Goal: Information Seeking & Learning: Learn about a topic

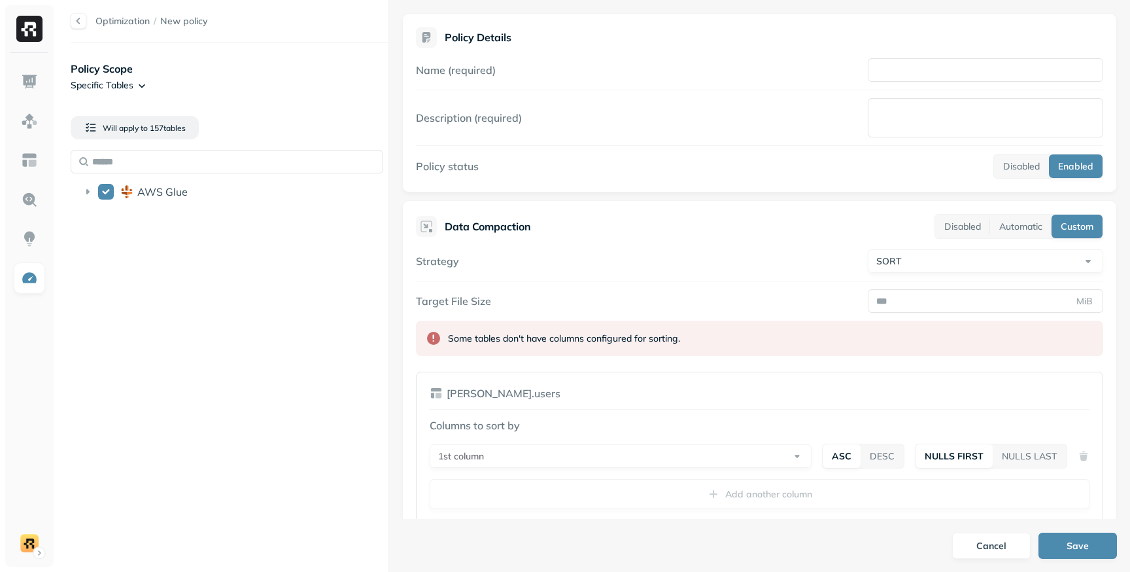
select select "****"
click at [391, 173] on div "Optimization / New policy Policy Scope Specific Tables Will apply to 157 table …" at bounding box center [594, 286] width 1073 height 572
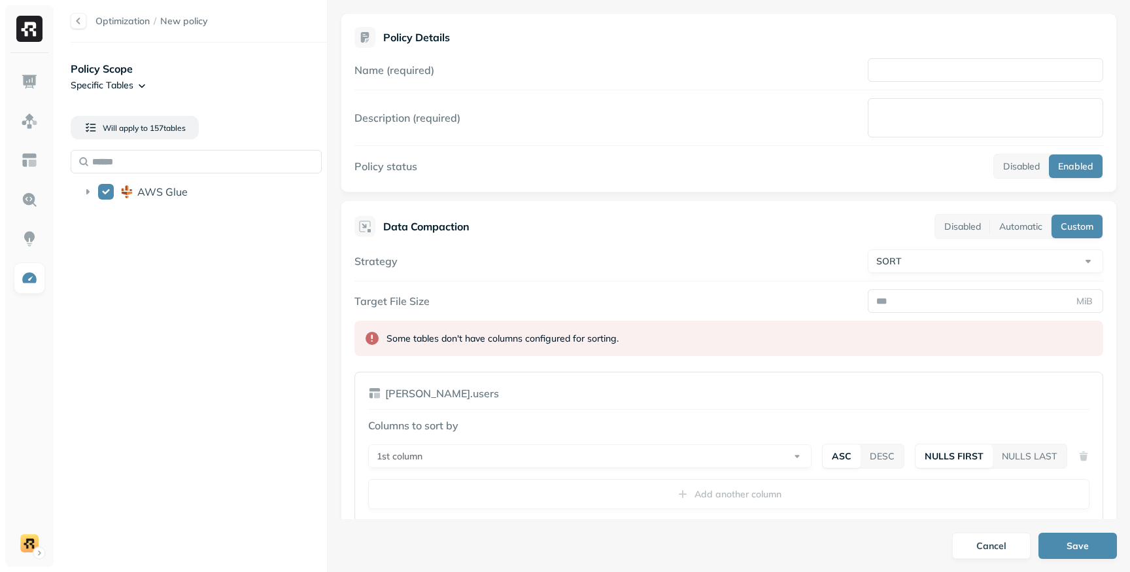
click at [328, 185] on div "Optimization / New policy Policy Scope Specific Tables Will apply to 157 table …" at bounding box center [594, 286] width 1073 height 572
click at [336, 194] on div "Policy Details Name (required) Description (required) Policy status Disabled En…" at bounding box center [729, 259] width 803 height 519
click at [25, 268] on link at bounding box center [29, 277] width 31 height 31
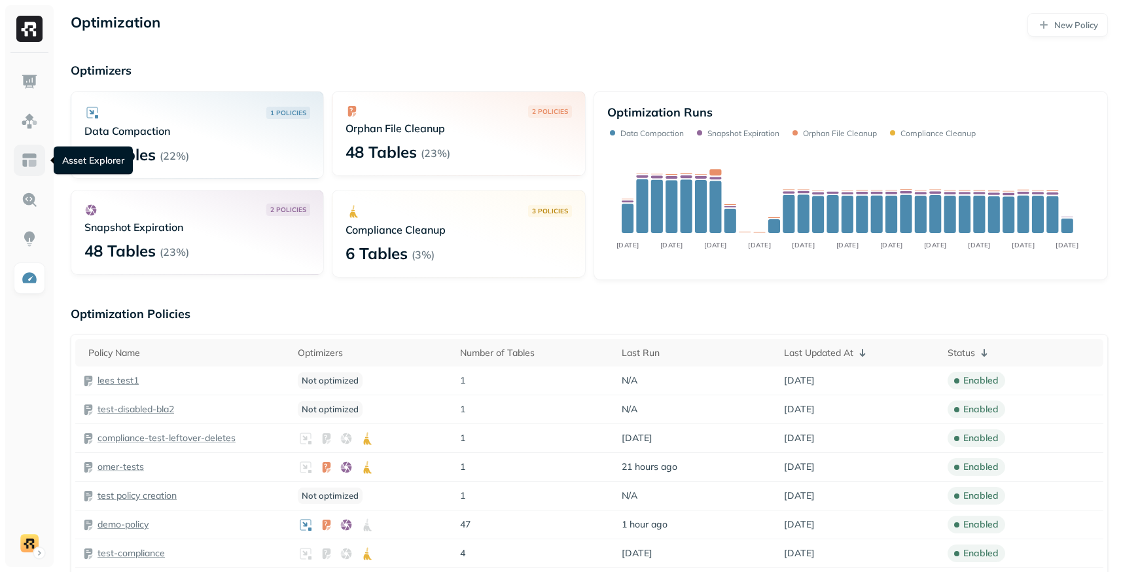
click at [26, 153] on img at bounding box center [29, 160] width 17 height 17
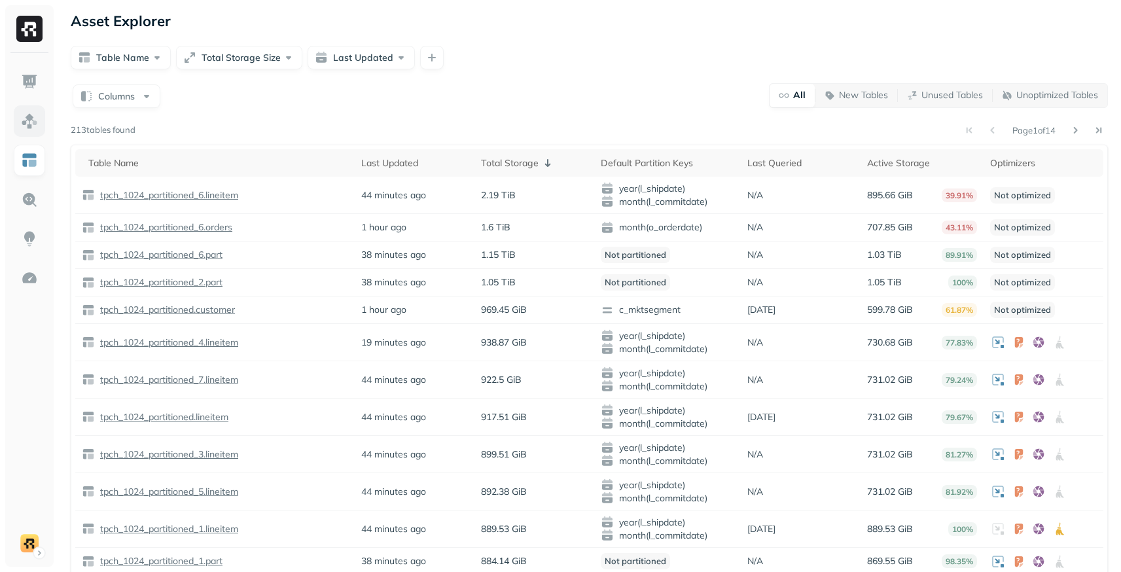
click at [33, 130] on link at bounding box center [29, 120] width 31 height 31
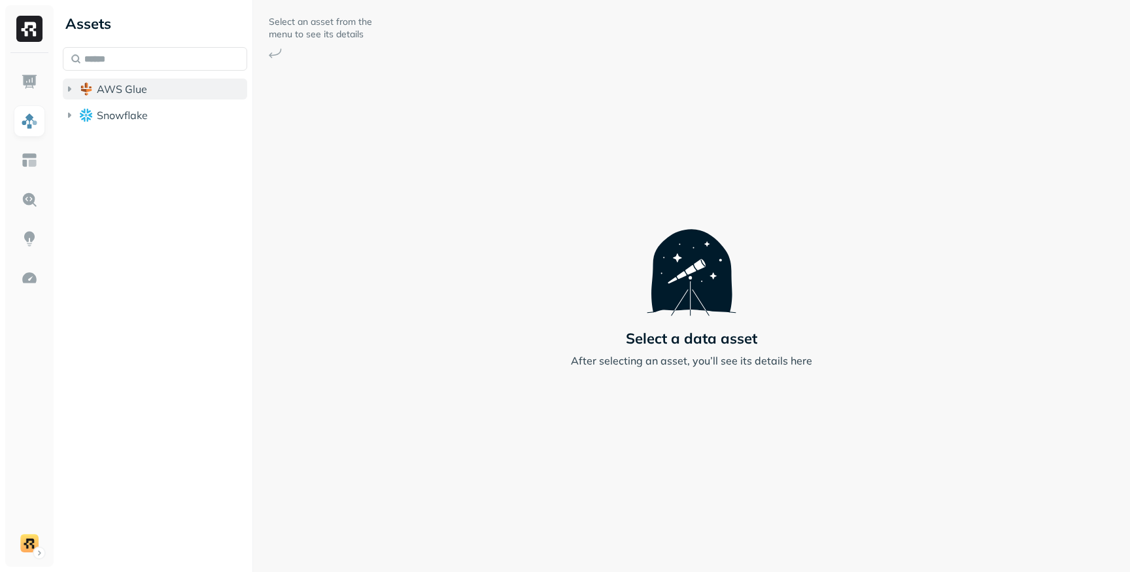
click at [69, 91] on icon "button" at bounding box center [69, 88] width 13 height 13
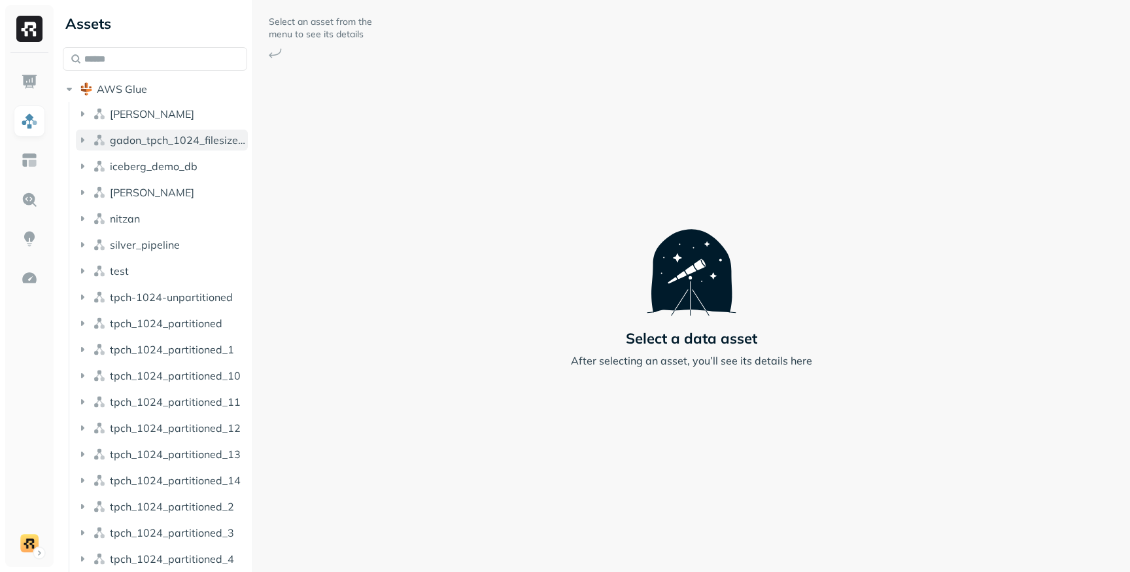
click at [83, 141] on icon "button" at bounding box center [82, 139] width 3 height 5
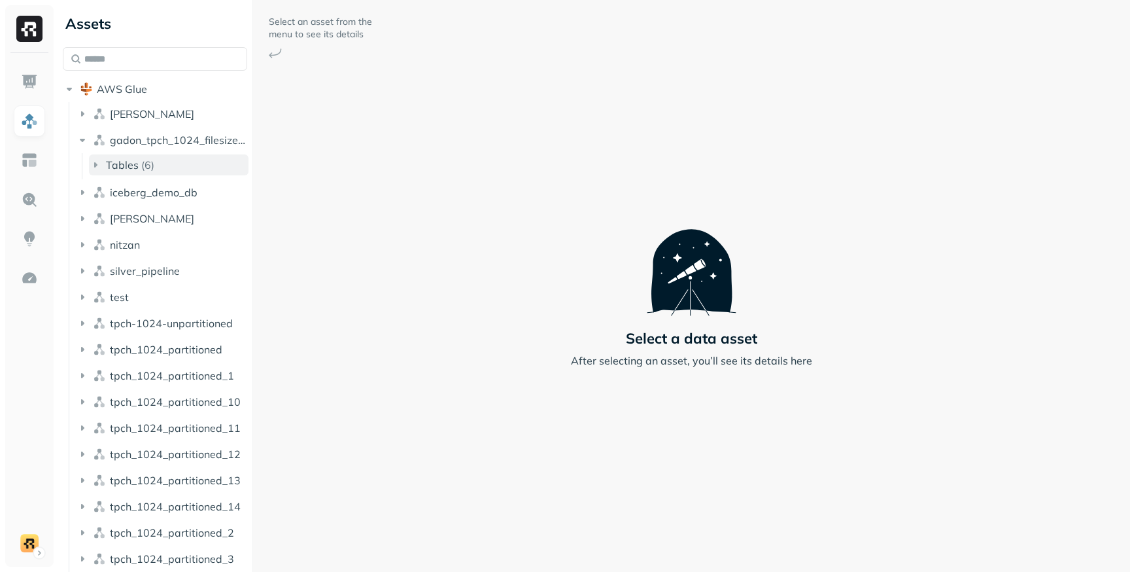
click at [93, 162] on icon "button" at bounding box center [95, 164] width 13 height 13
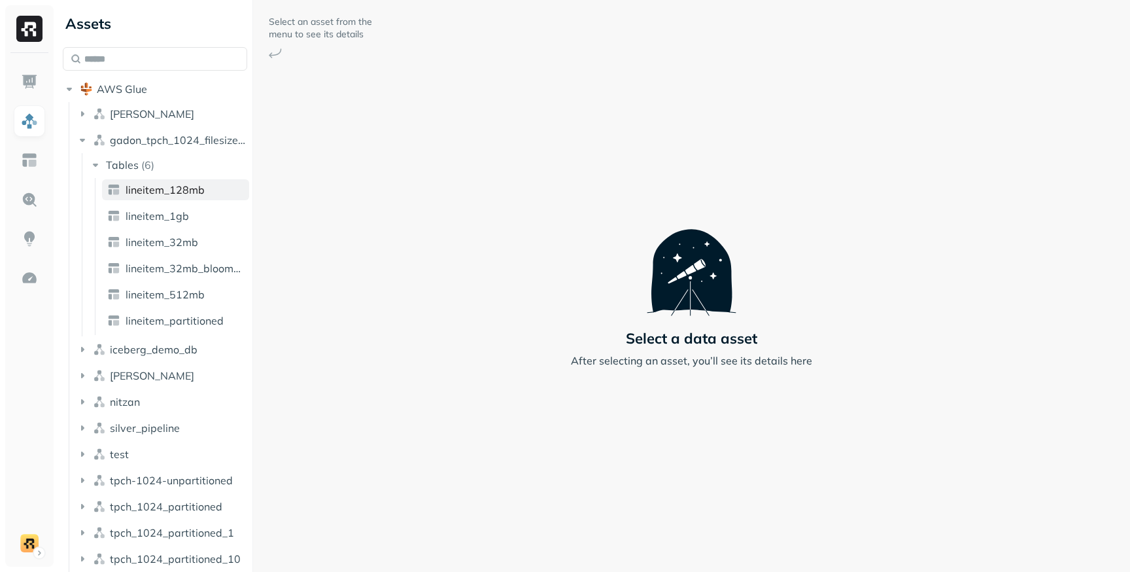
click at [119, 188] on img at bounding box center [113, 189] width 13 height 13
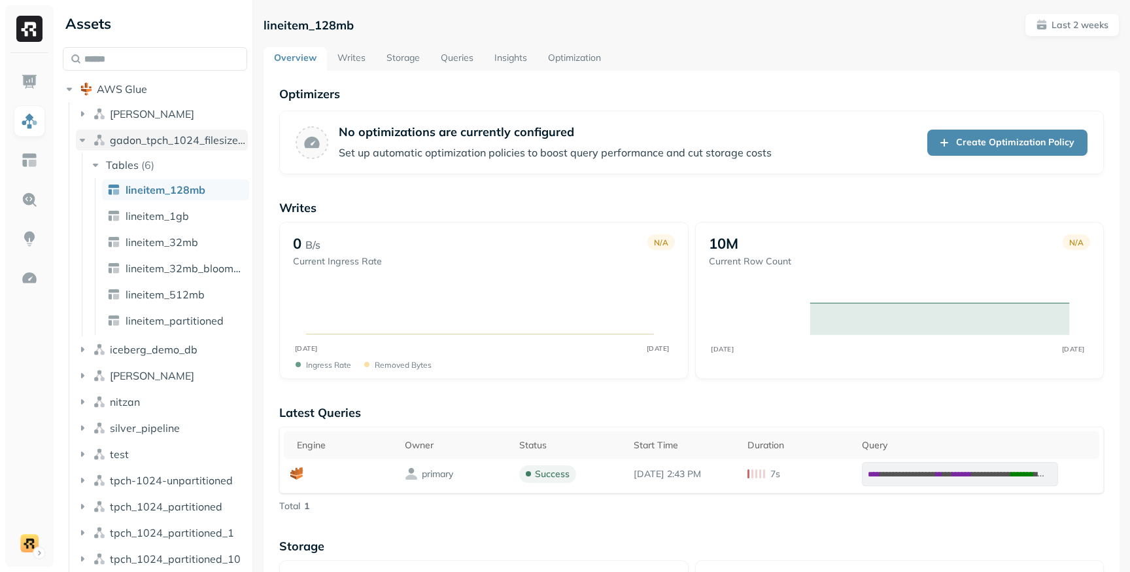
click at [138, 143] on span "gadon_tpch_1024_filesizes_test" at bounding box center [179, 139] width 138 height 13
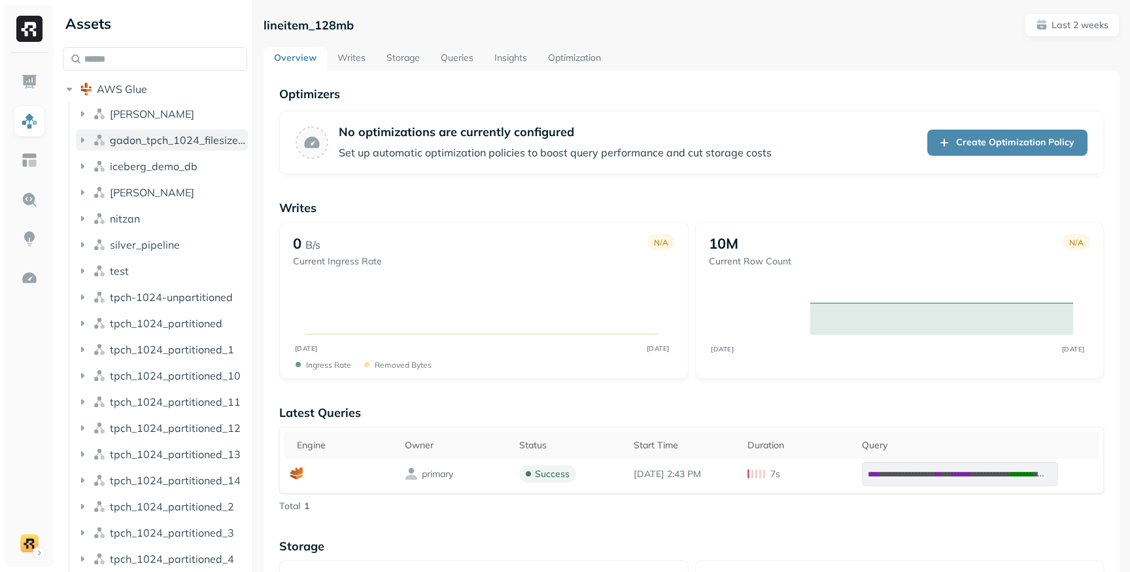
click at [138, 143] on span "gadon_tpch_1024_filesizes_test" at bounding box center [179, 139] width 138 height 13
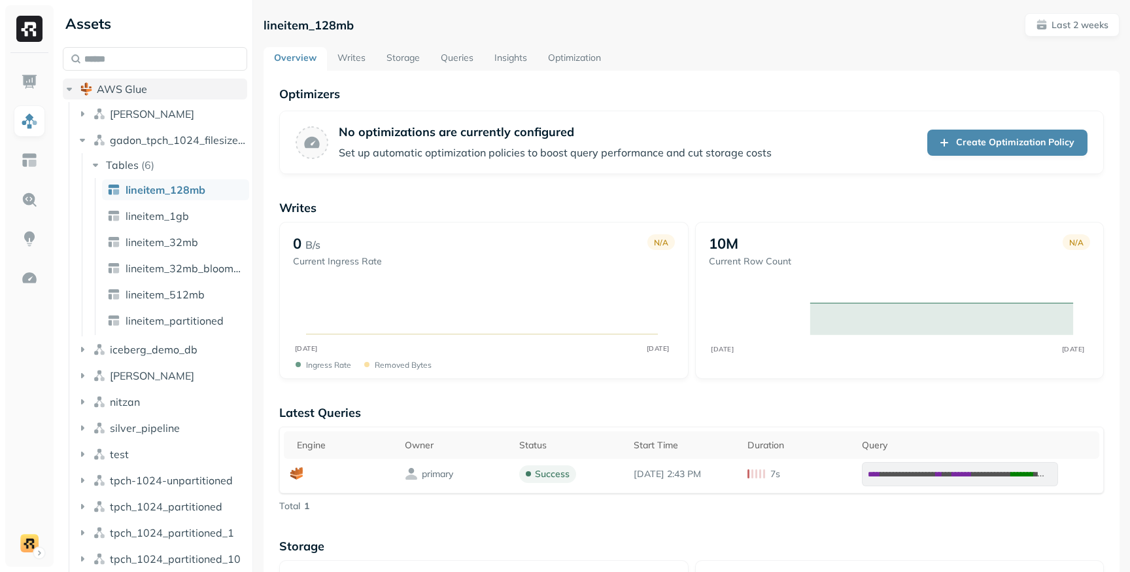
click at [119, 97] on button "AWS Glue" at bounding box center [155, 88] width 184 height 21
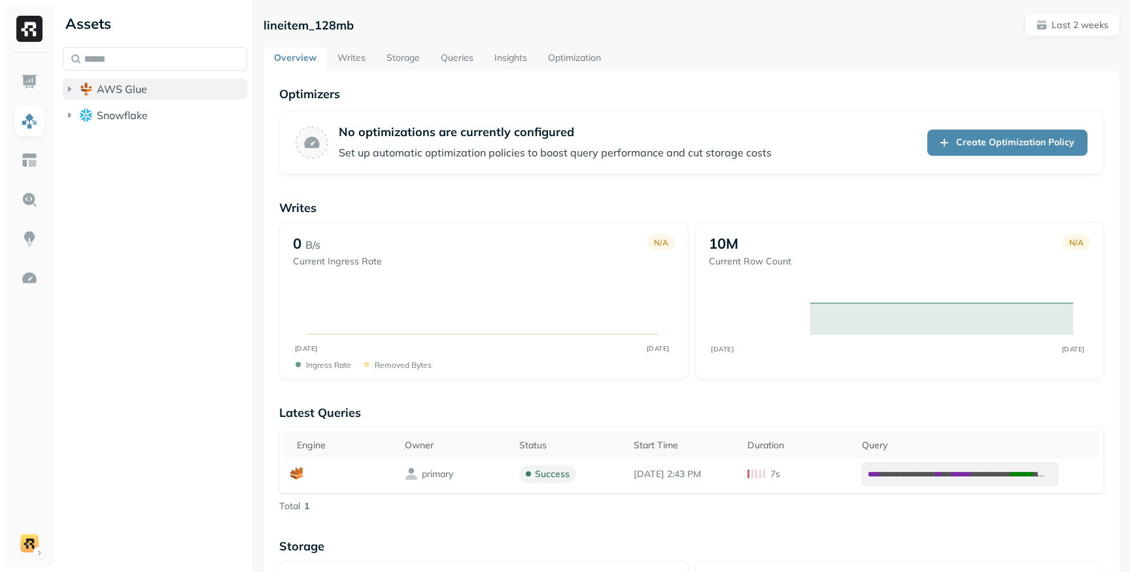
click at [119, 97] on button "AWS Glue" at bounding box center [155, 88] width 184 height 21
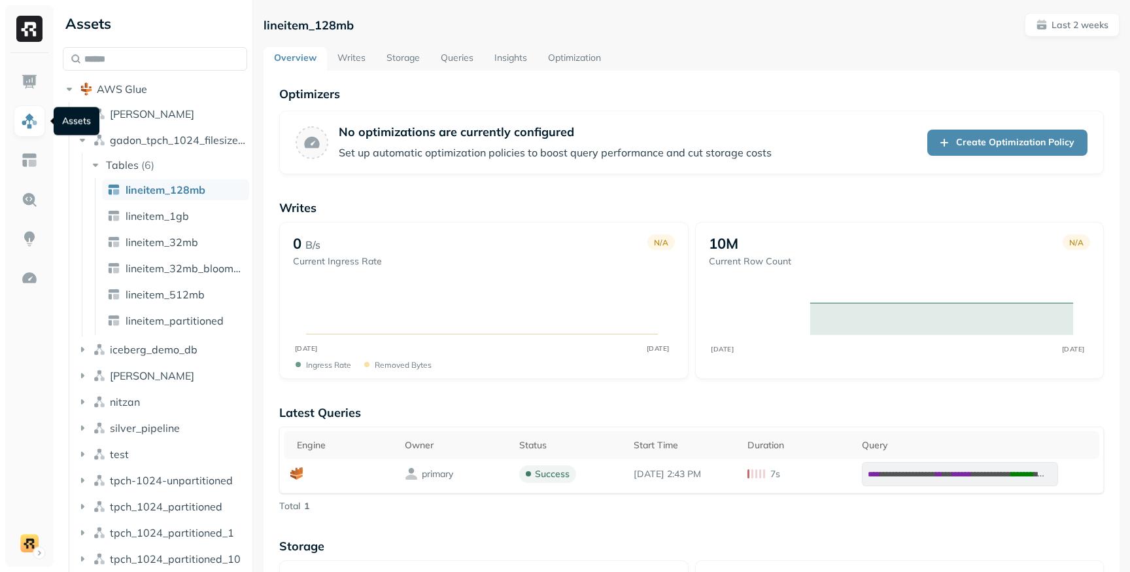
click at [34, 124] on img at bounding box center [29, 121] width 17 height 17
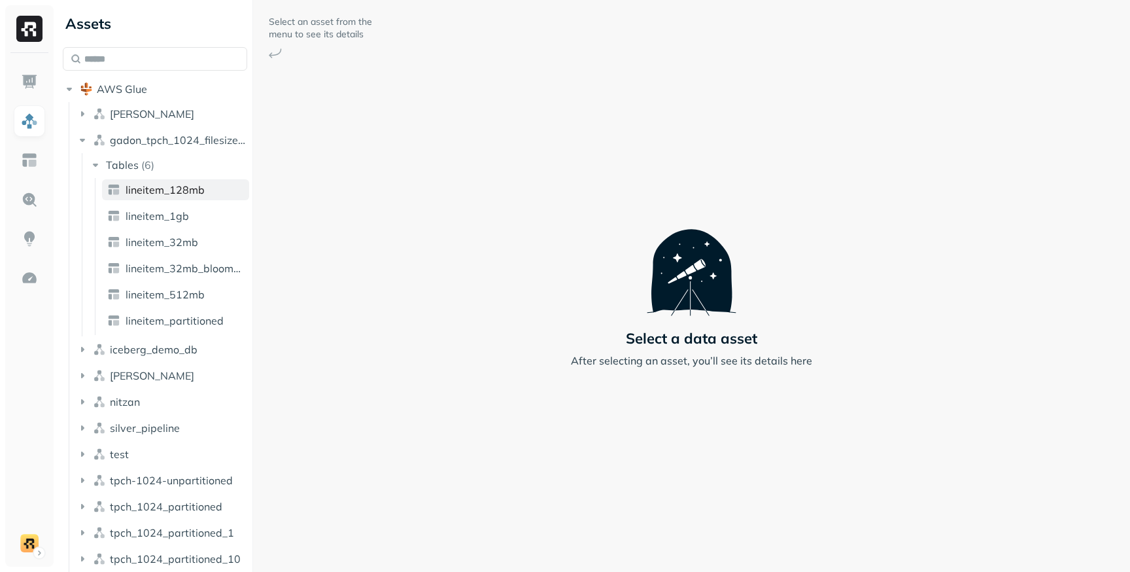
click at [131, 187] on span "lineitem_128mb" at bounding box center [165, 189] width 79 height 13
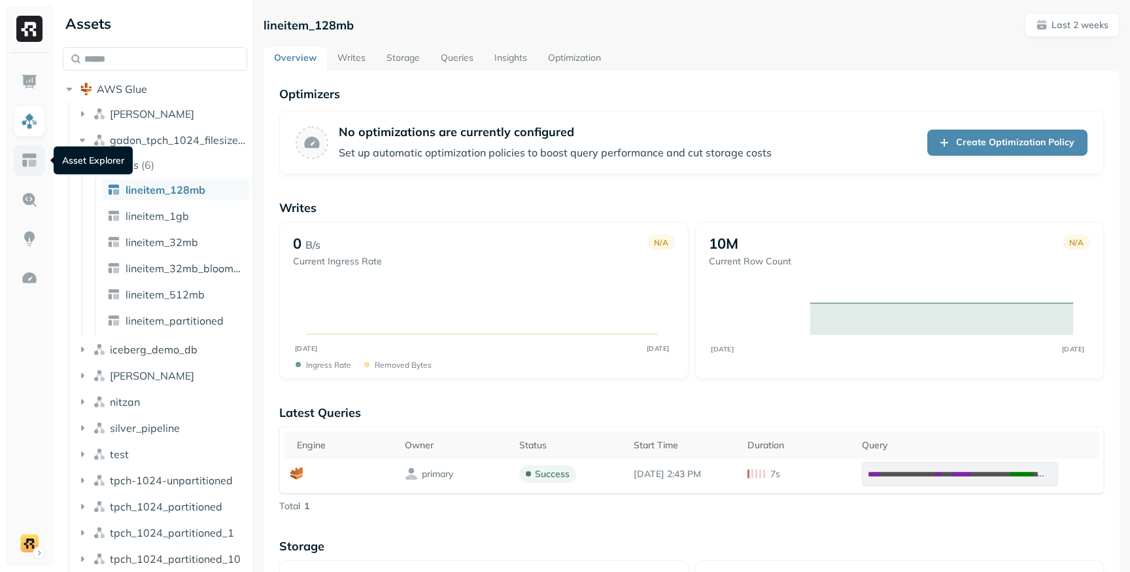
click at [34, 164] on img at bounding box center [29, 160] width 17 height 17
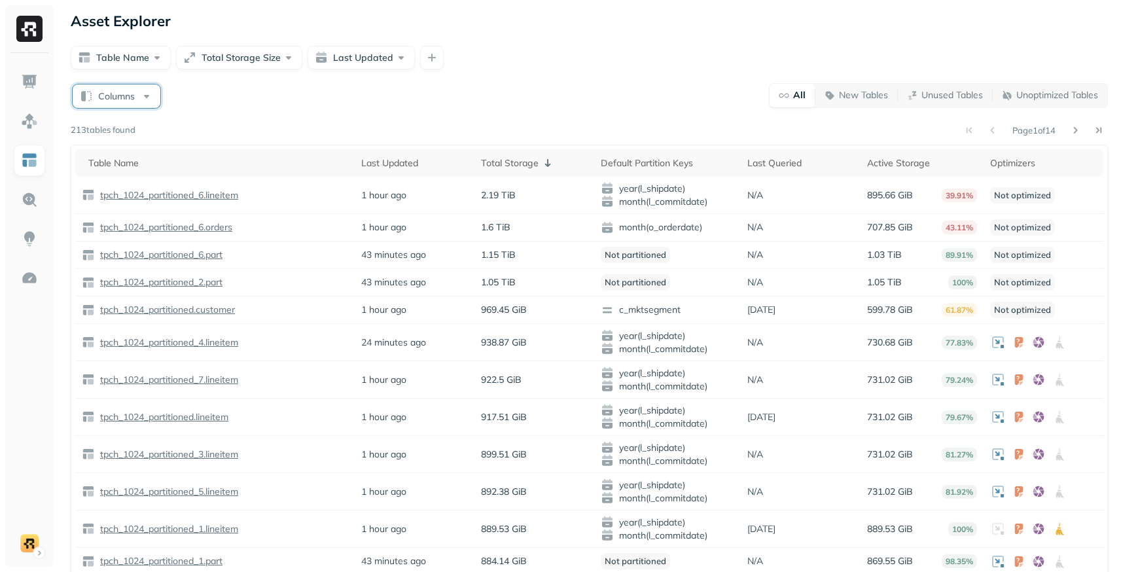
click at [133, 96] on button "Columns" at bounding box center [117, 96] width 88 height 24
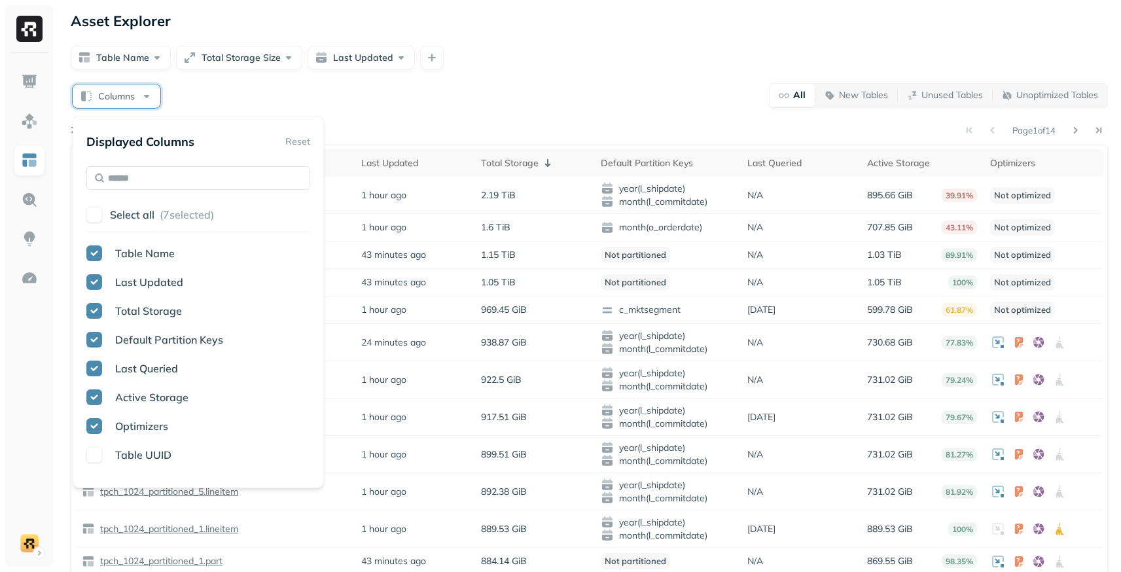
click at [133, 96] on button "Columns" at bounding box center [117, 96] width 88 height 24
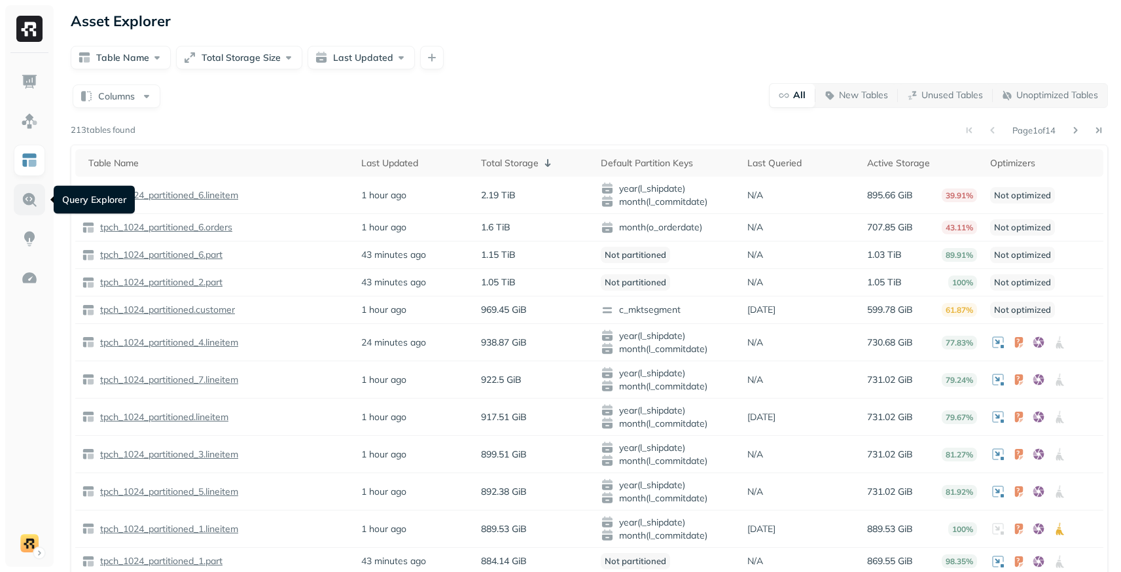
click at [34, 200] on img at bounding box center [29, 199] width 17 height 17
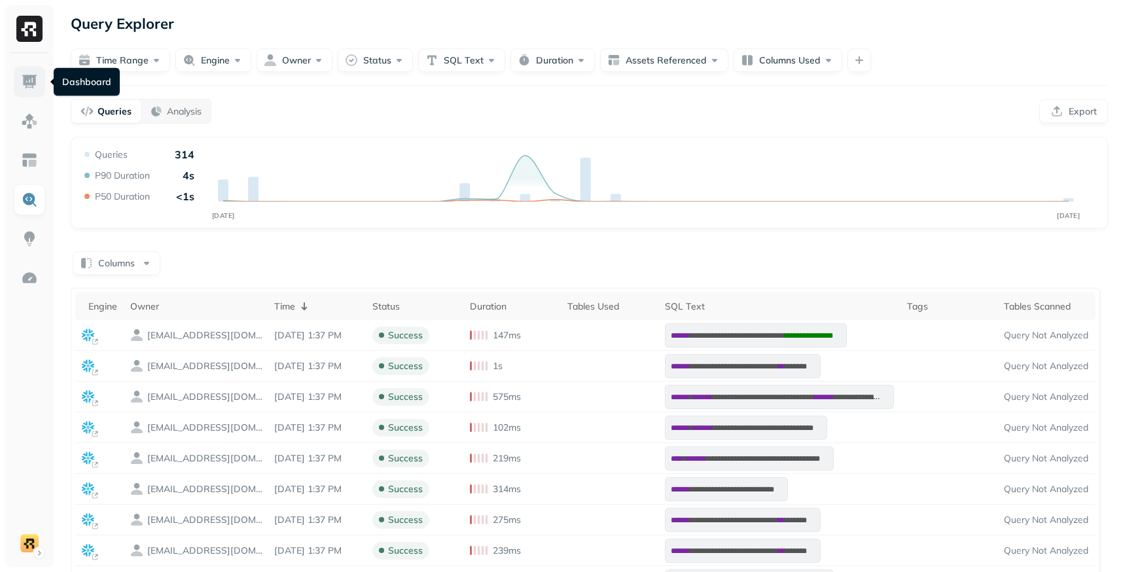
click at [27, 77] on img at bounding box center [29, 81] width 17 height 17
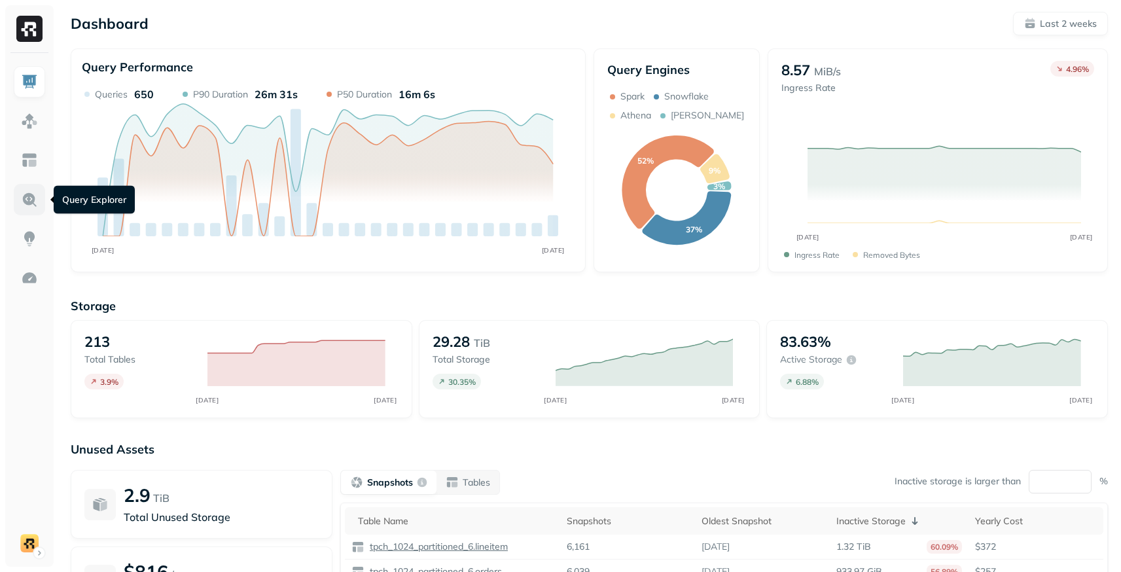
click at [35, 209] on link at bounding box center [29, 199] width 31 height 31
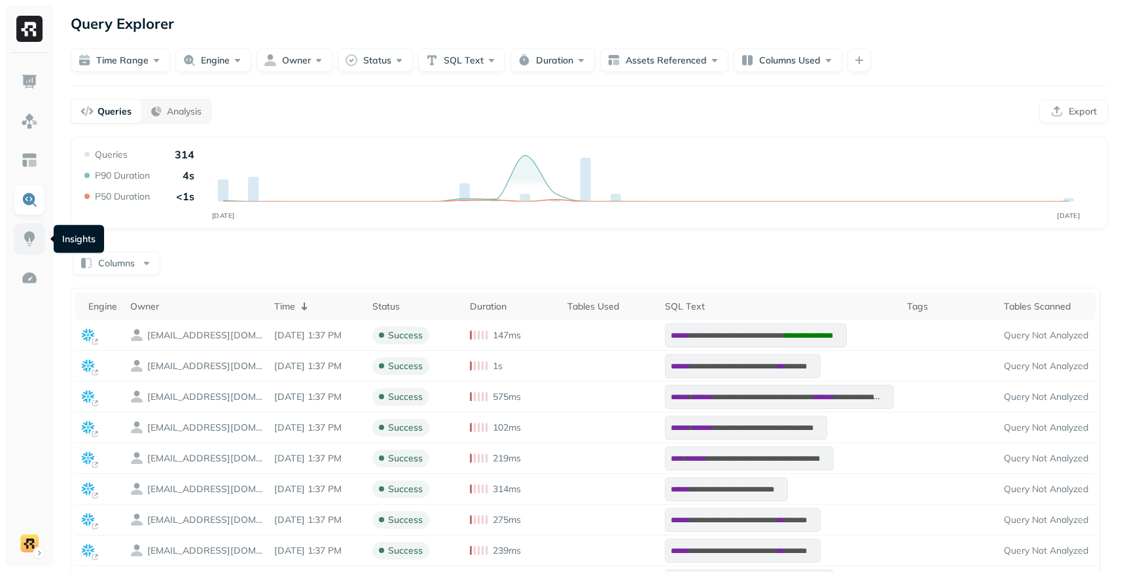
click at [28, 241] on img at bounding box center [29, 238] width 17 height 17
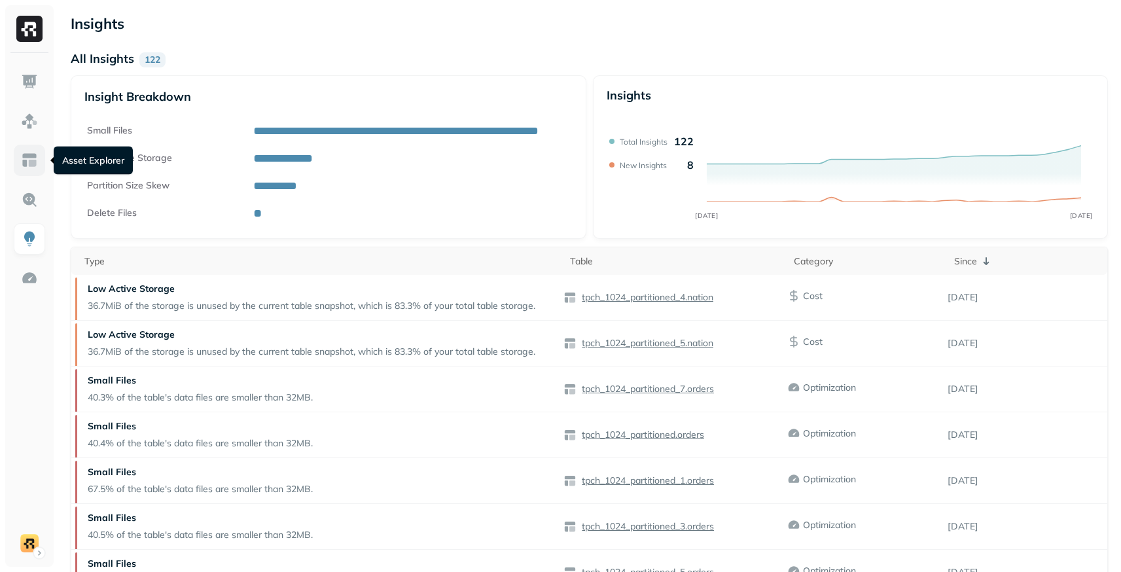
click at [31, 168] on img at bounding box center [29, 160] width 17 height 17
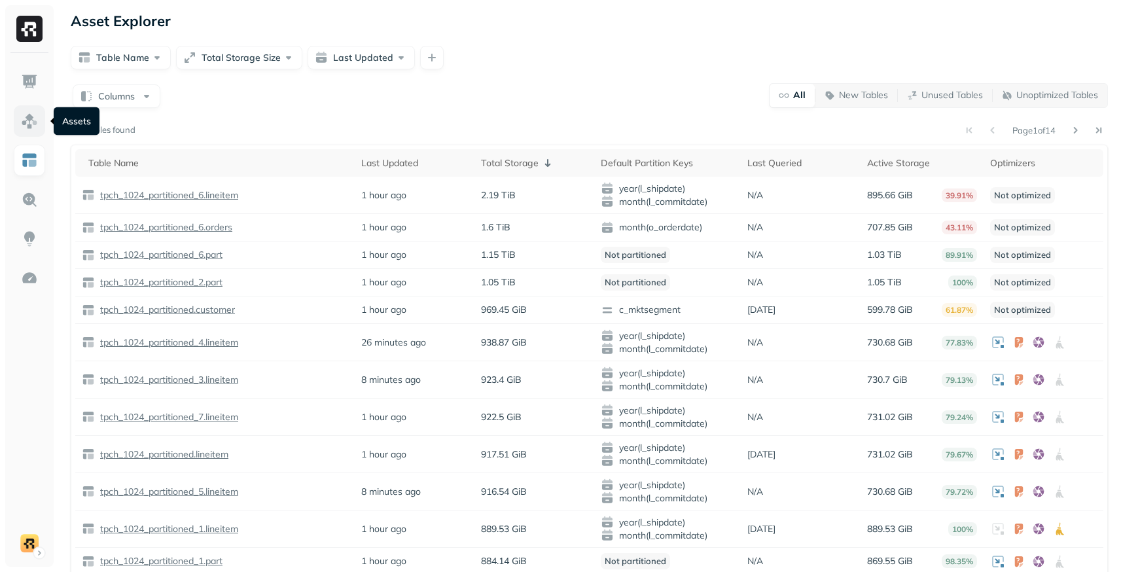
click at [32, 120] on img at bounding box center [29, 121] width 17 height 17
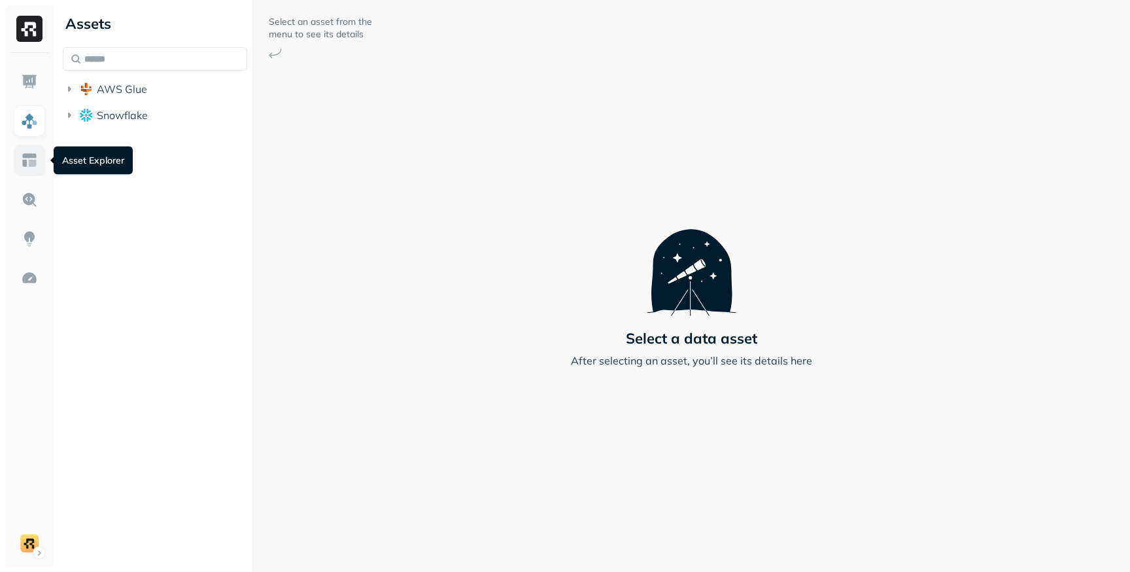
click at [29, 152] on img at bounding box center [29, 160] width 17 height 17
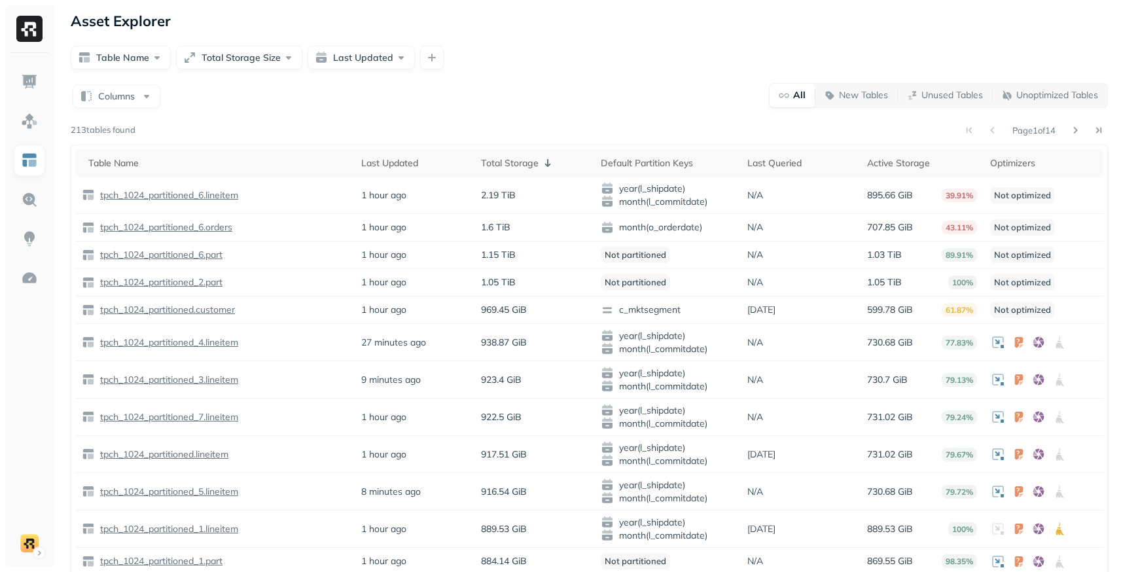
click at [524, 148] on div "Table Name Last Updated Total Storage Default Partition Keys Last Queried Activ…" at bounding box center [589, 417] width 1037 height 544
click at [523, 159] on div "Total Storage" at bounding box center [534, 163] width 107 height 16
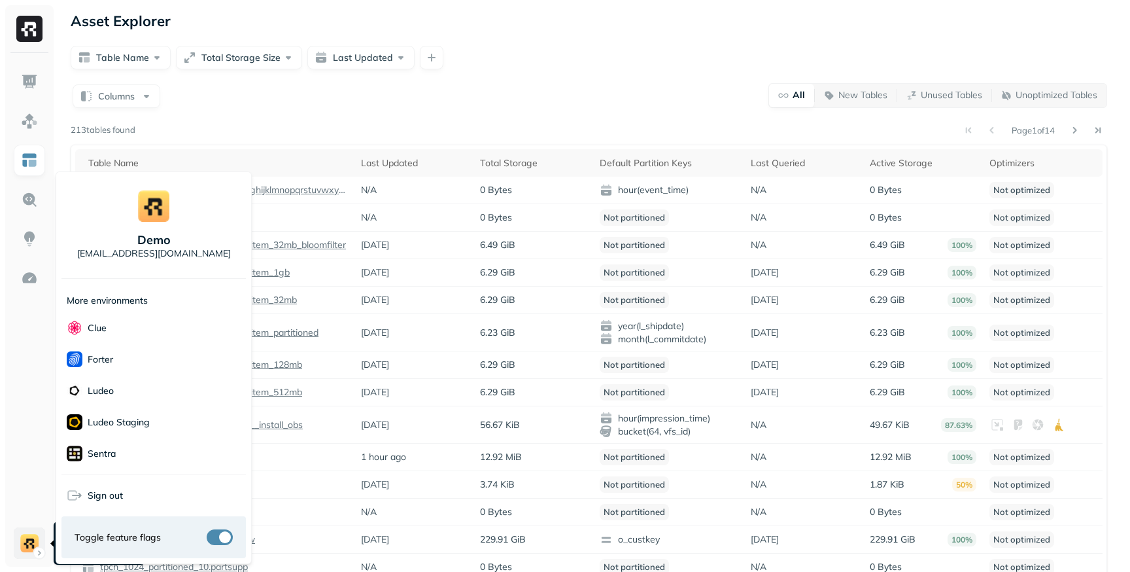
click at [40, 551] on html "Asset Explorer Table Name Total Storage Size Last Updated Columns All New Table…" at bounding box center [565, 326] width 1130 height 652
click at [111, 498] on span "Sign out" at bounding box center [105, 495] width 35 height 12
